Goal: Communication & Community: Share content

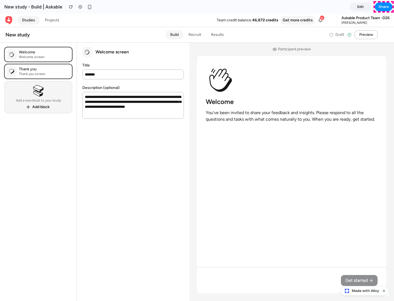
click at [384, 7] on span "Share" at bounding box center [383, 6] width 10 height 5
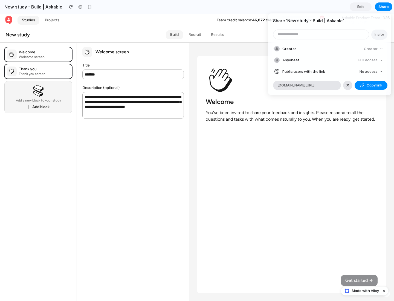
click at [371, 85] on span "Copy link" at bounding box center [375, 85] width 16 height 5
click at [365, 291] on div "Share ' New study - Build | Askable ' Invite Creator Creator Anyone at Full acc…" at bounding box center [197, 150] width 394 height 301
